Goal: Navigation & Orientation: Find specific page/section

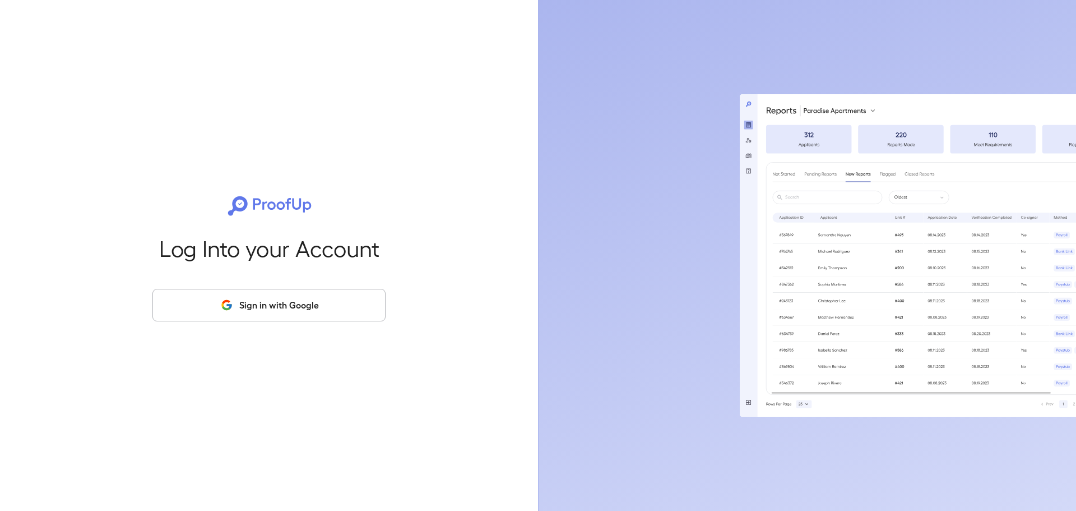
click at [328, 298] on button "Sign in with Google" at bounding box center [268, 305] width 233 height 33
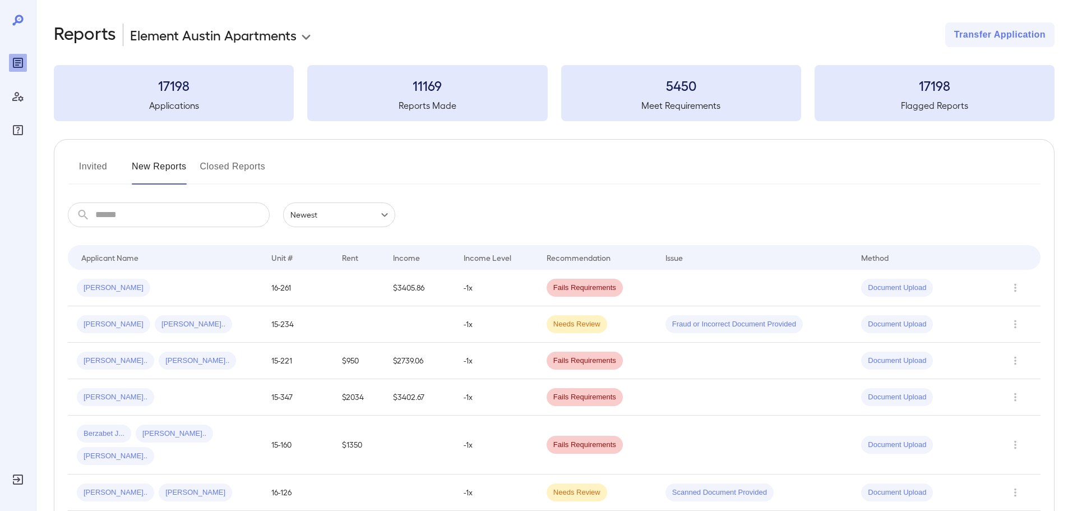
click at [151, 168] on button "New Reports" at bounding box center [159, 170] width 55 height 27
click at [105, 168] on button "Invited" at bounding box center [93, 170] width 50 height 27
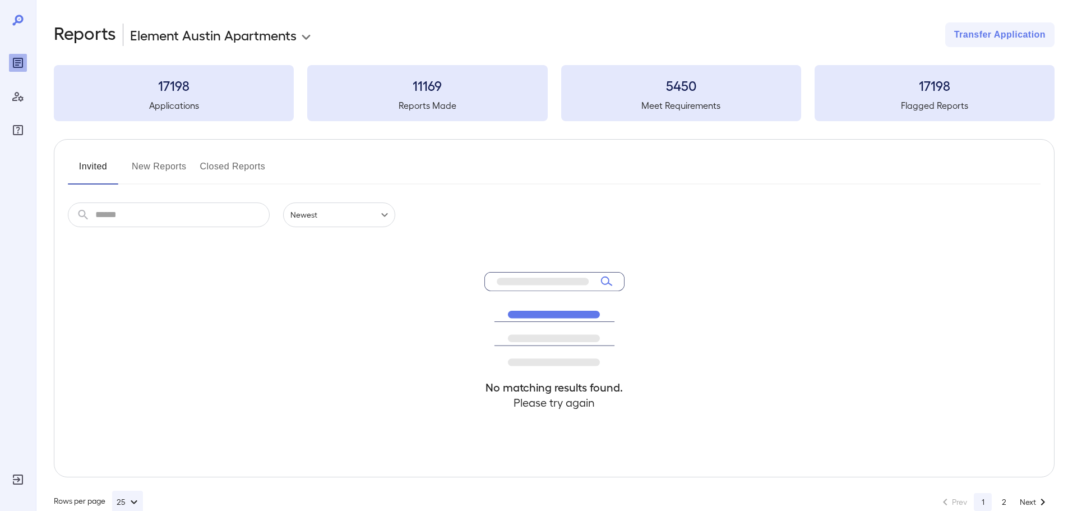
click at [167, 166] on button "New Reports" at bounding box center [159, 170] width 55 height 27
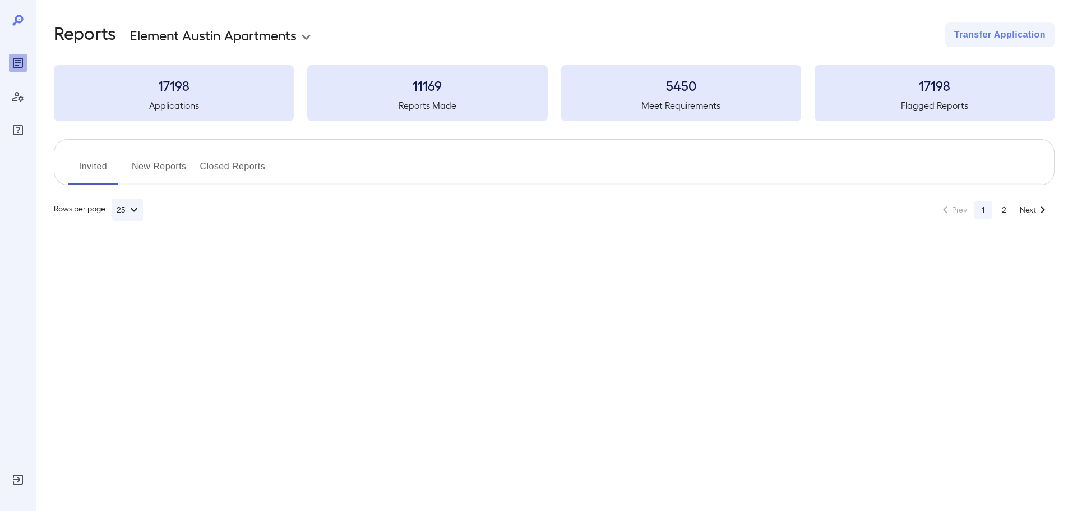
click at [167, 166] on button "New Reports" at bounding box center [159, 170] width 55 height 27
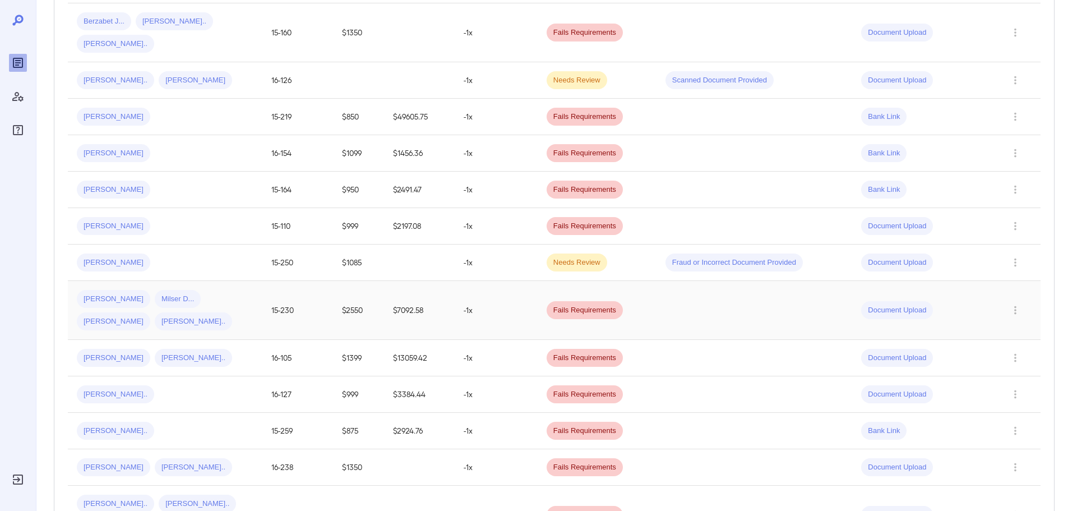
scroll to position [213, 0]
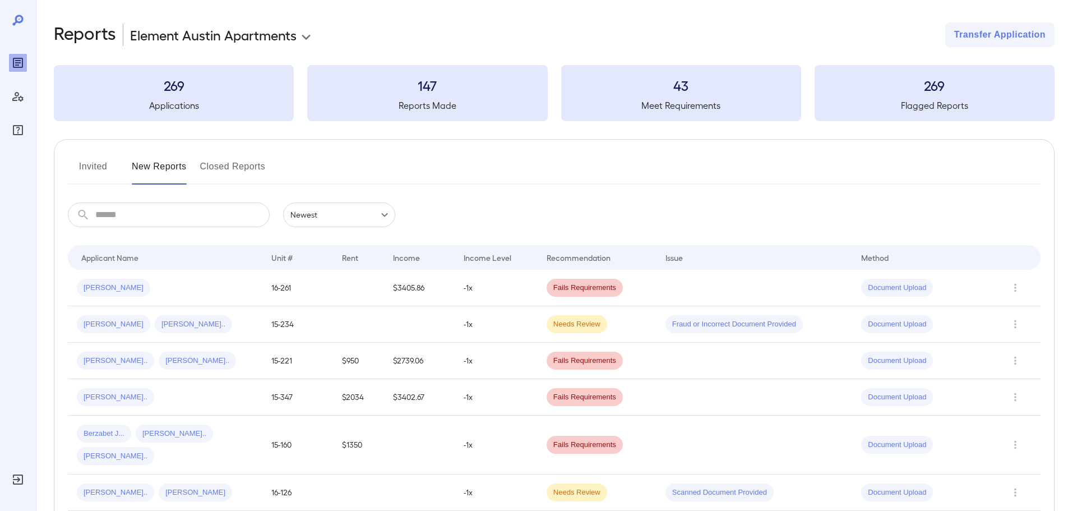
click at [94, 166] on button "Invited" at bounding box center [93, 170] width 50 height 27
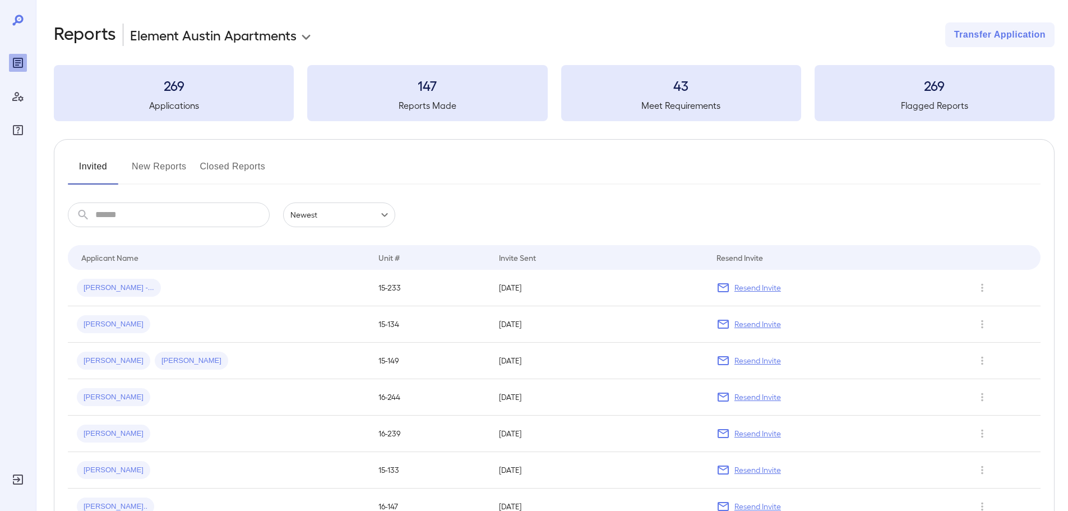
click at [141, 166] on button "New Reports" at bounding box center [159, 170] width 55 height 27
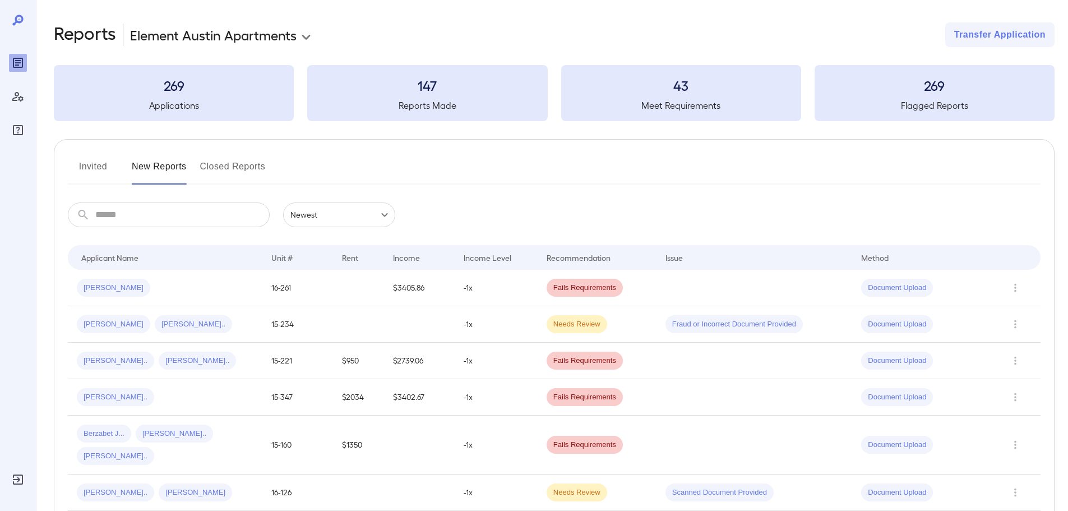
click at [92, 170] on button "Invited" at bounding box center [93, 170] width 50 height 27
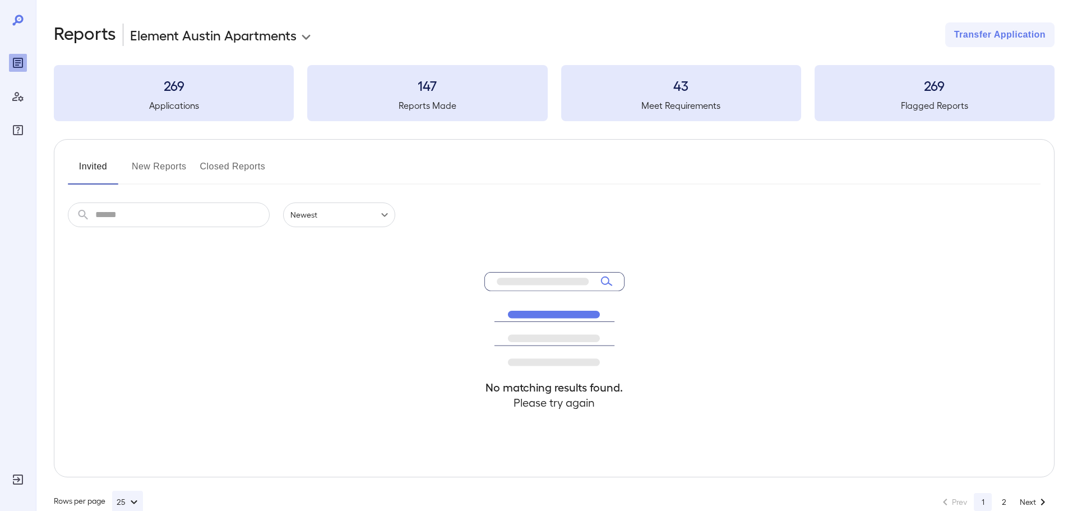
click at [92, 170] on button "Invited" at bounding box center [93, 170] width 50 height 27
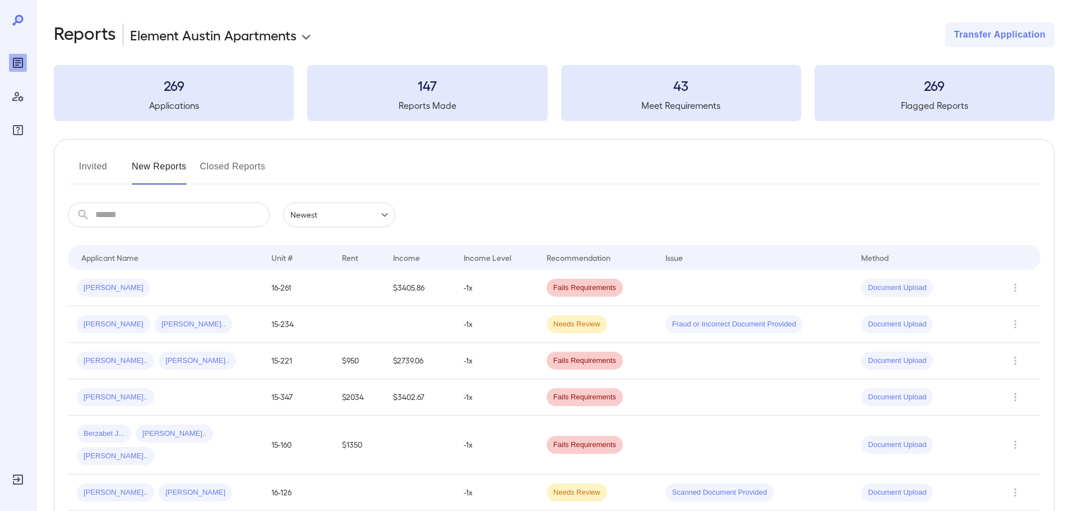
click at [71, 166] on button "Invited" at bounding box center [93, 170] width 50 height 27
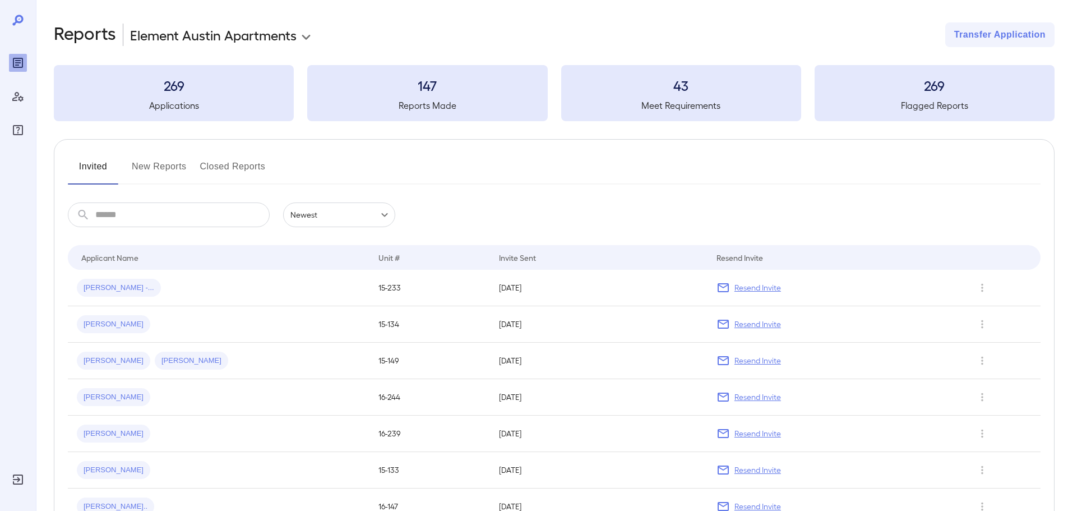
click at [143, 165] on button "New Reports" at bounding box center [159, 170] width 55 height 27
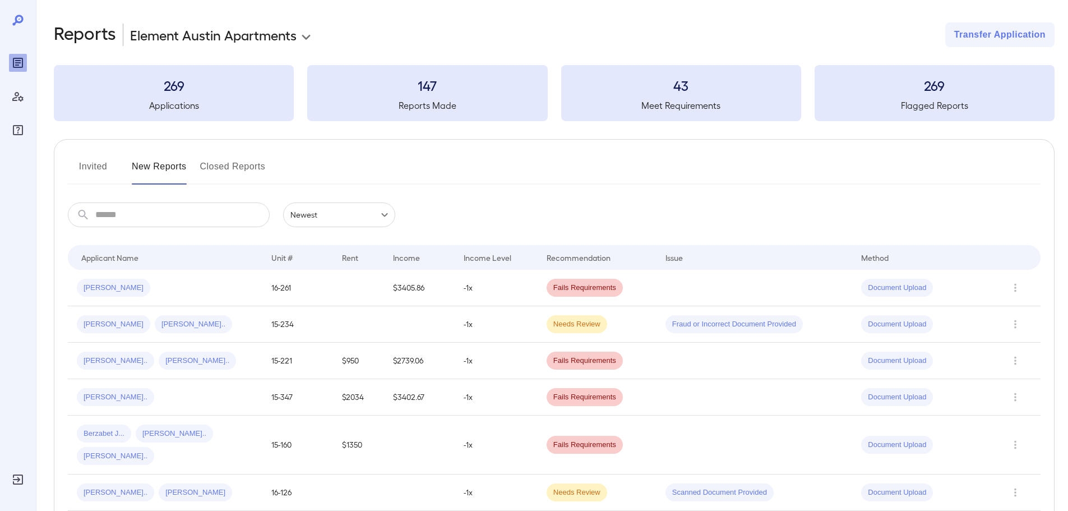
click at [84, 178] on button "Invited" at bounding box center [93, 170] width 50 height 27
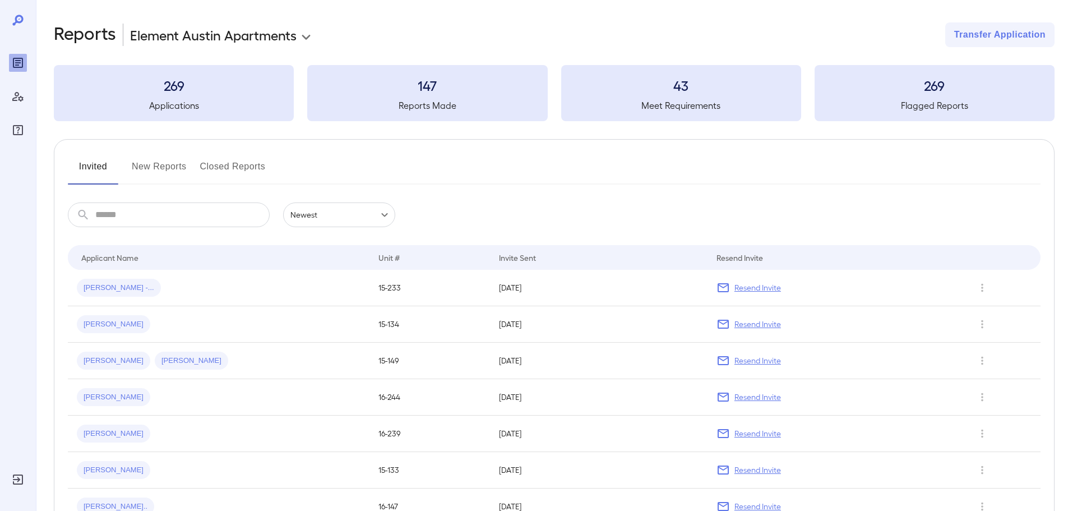
click at [165, 165] on button "New Reports" at bounding box center [159, 170] width 55 height 27
click at [165, 164] on button "New Reports" at bounding box center [159, 170] width 55 height 27
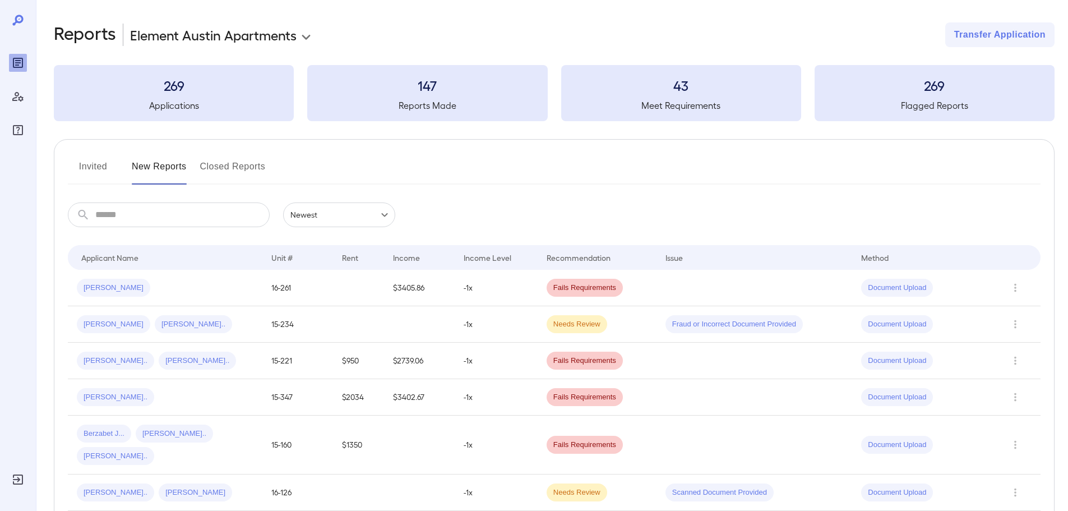
click at [102, 165] on button "Invited" at bounding box center [93, 170] width 50 height 27
